Goal: Navigation & Orientation: Find specific page/section

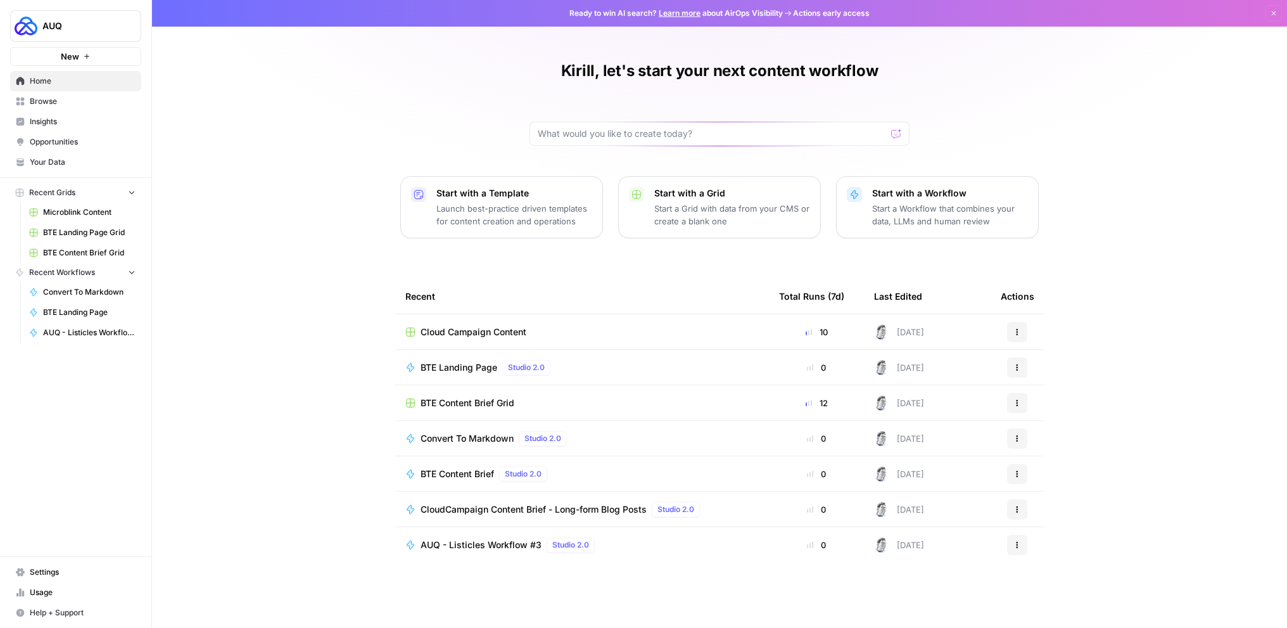
click at [74, 147] on link "Opportunities" at bounding box center [75, 142] width 131 height 20
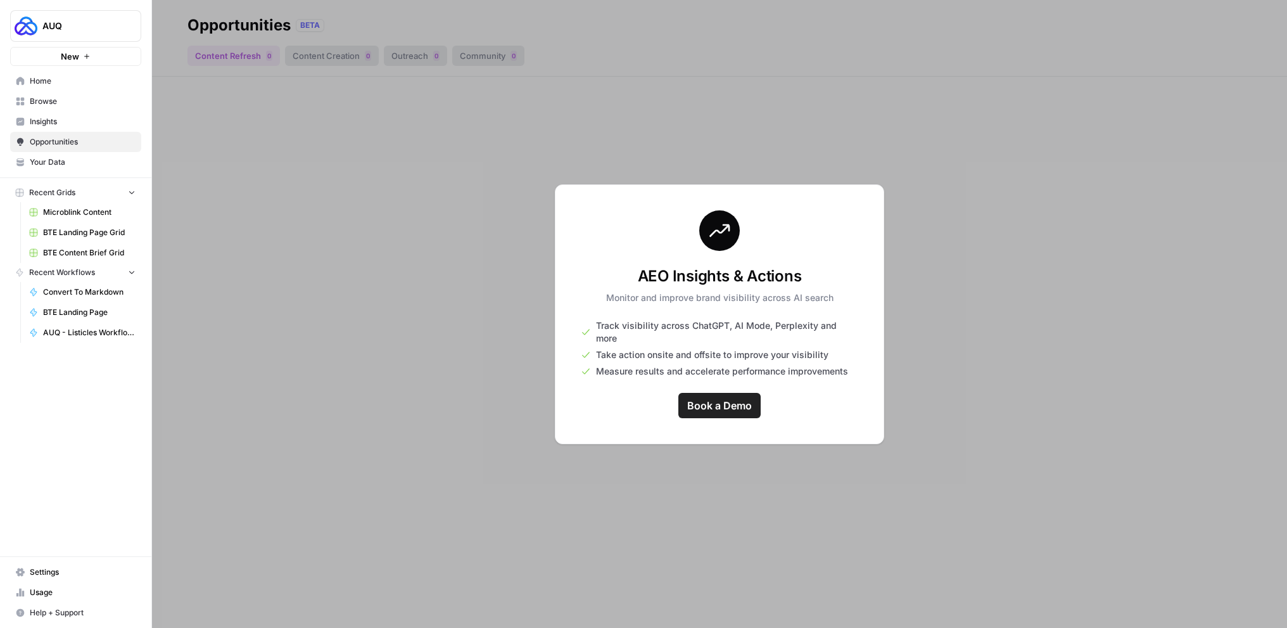
click at [70, 161] on span "Your Data" at bounding box center [83, 161] width 106 height 11
